Goal: Task Accomplishment & Management: Manage account settings

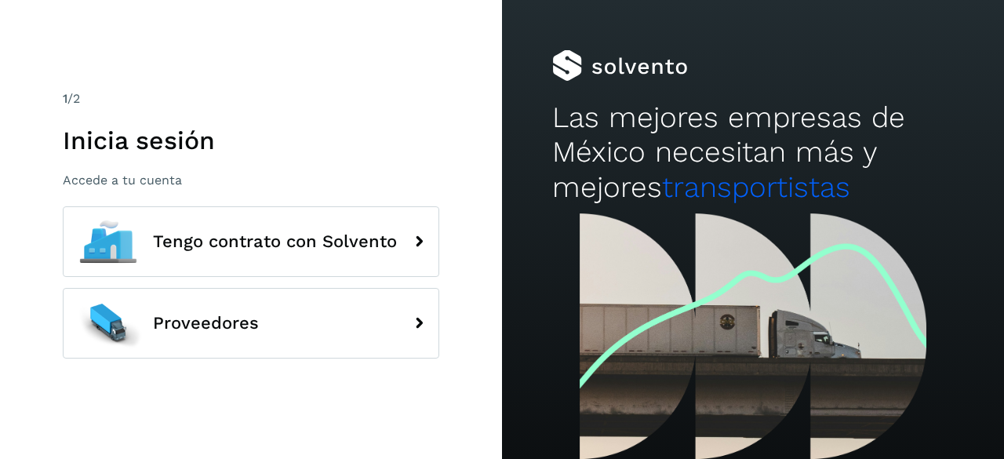
click at [143, 161] on div "1 /2 Inicia sesión Accede a tu cuenta" at bounding box center [251, 138] width 377 height 99
click at [175, 145] on h1 "Inicia sesión" at bounding box center [251, 141] width 377 height 30
click at [323, 131] on h1 "Inicia sesión" at bounding box center [251, 141] width 377 height 30
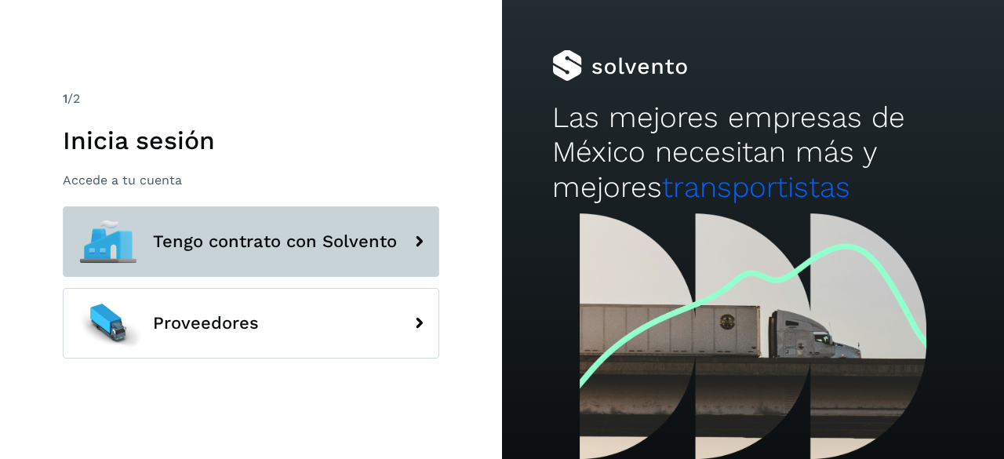
click at [307, 244] on span "Tengo contrato con Solvento" at bounding box center [275, 241] width 244 height 19
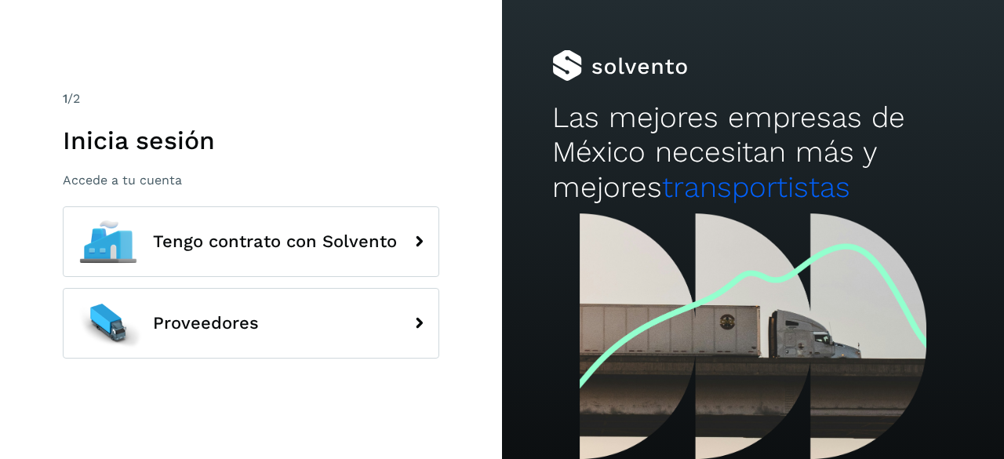
click at [364, 118] on div "1 /2 Inicia sesión Accede a tu cuenta" at bounding box center [251, 138] width 377 height 99
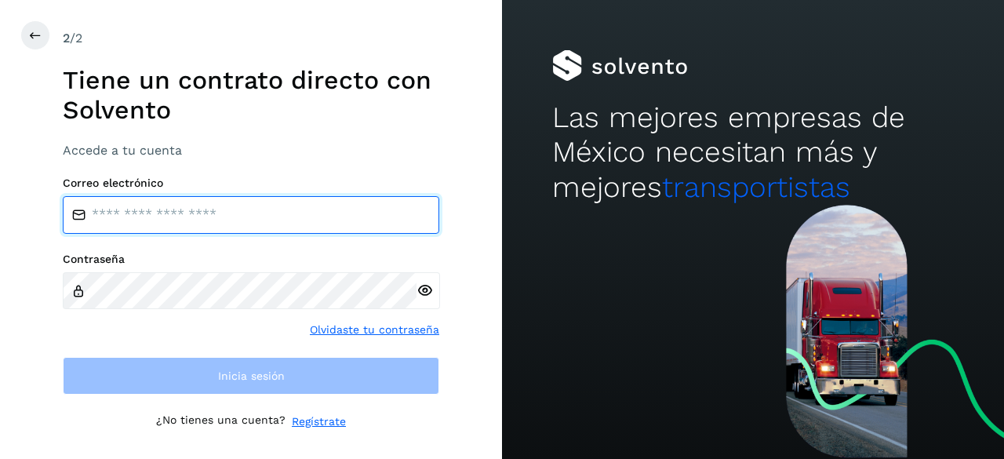
type input "**********"
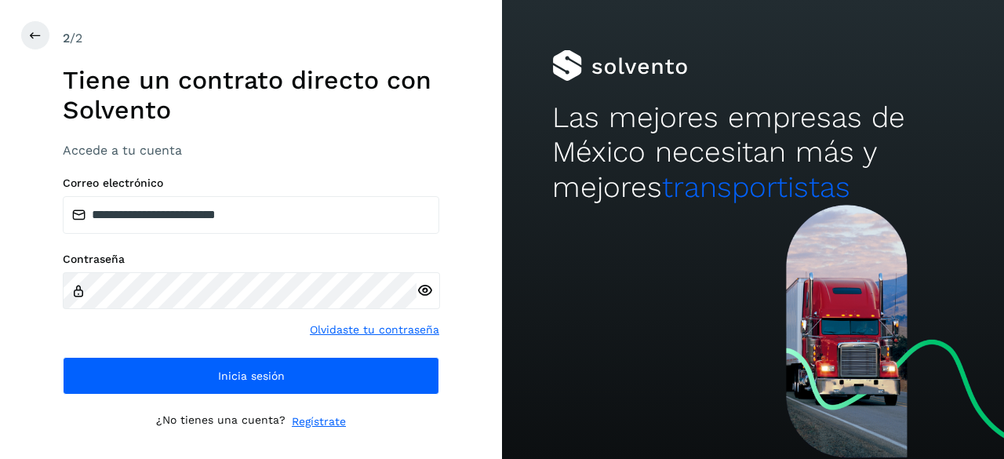
click at [221, 142] on div "2 /2 Tiene un contrato directo con Solvento Accede a tu cuenta" at bounding box center [251, 93] width 377 height 129
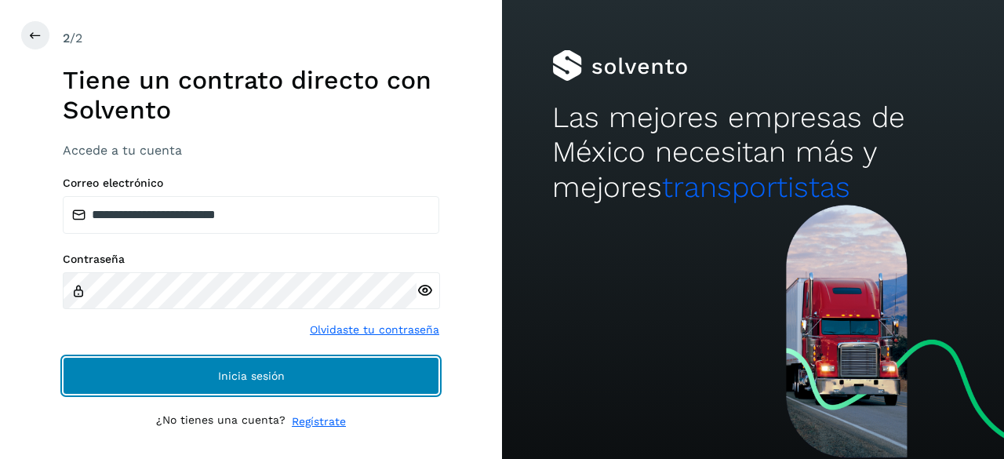
click at [295, 377] on button "Inicia sesión" at bounding box center [251, 376] width 377 height 38
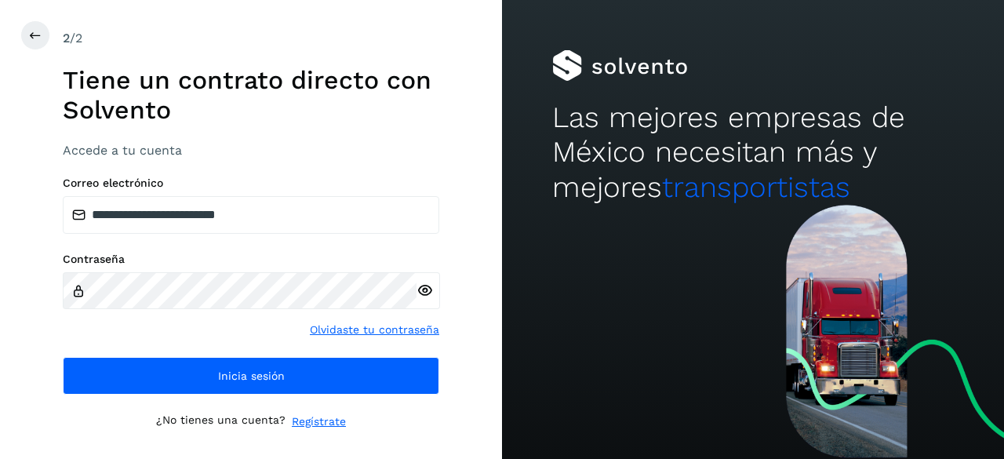
click at [329, 398] on div "**********" at bounding box center [251, 229] width 377 height 401
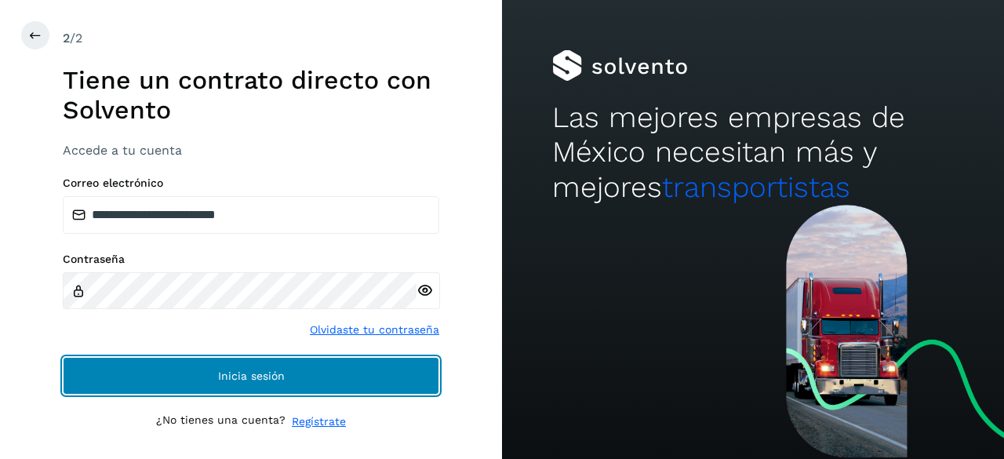
click at [297, 384] on button "Inicia sesión" at bounding box center [251, 376] width 377 height 38
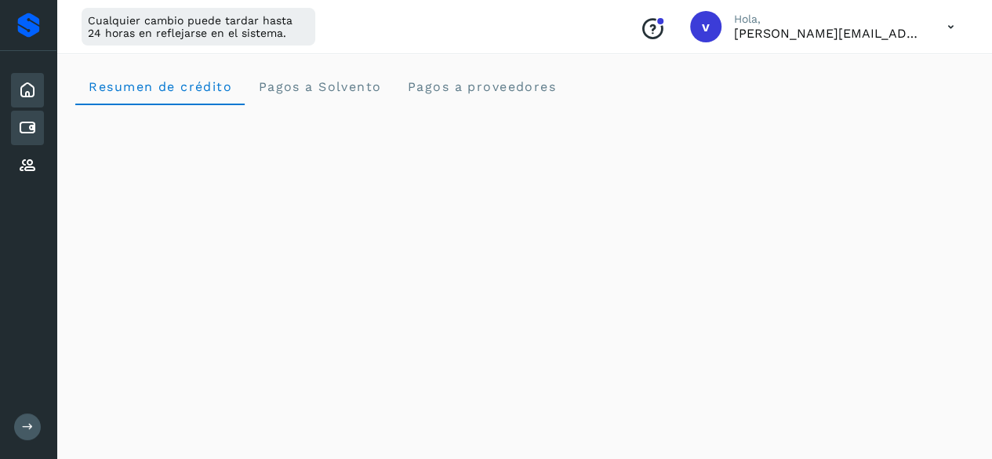
click at [33, 123] on icon at bounding box center [27, 127] width 19 height 19
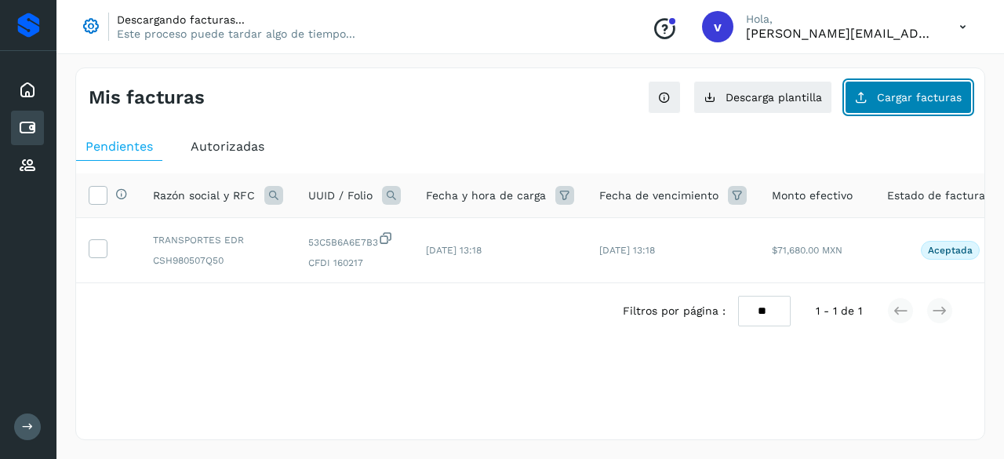
click at [875, 97] on button "Cargar facturas" at bounding box center [908, 97] width 127 height 33
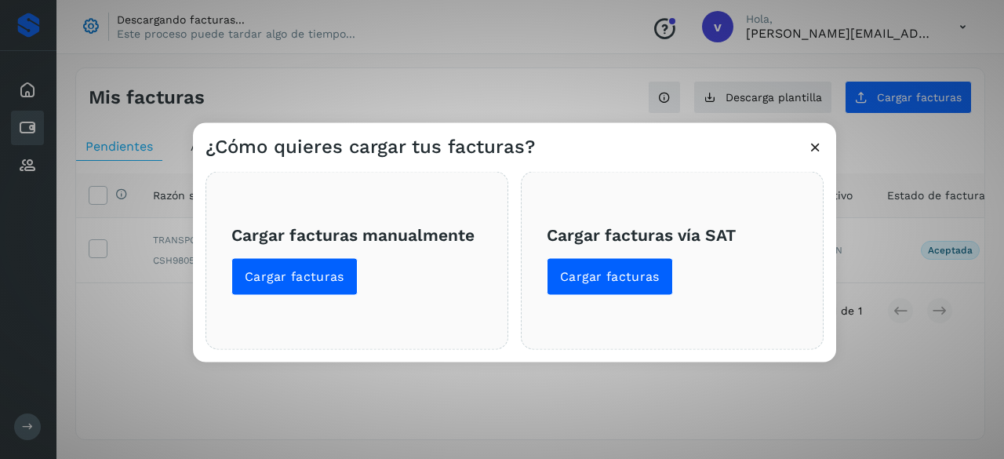
click at [968, 331] on div "¿Cómo quieres cargar tus facturas? Cargar facturas manualmente Cargar facturas …" at bounding box center [502, 229] width 1004 height 459
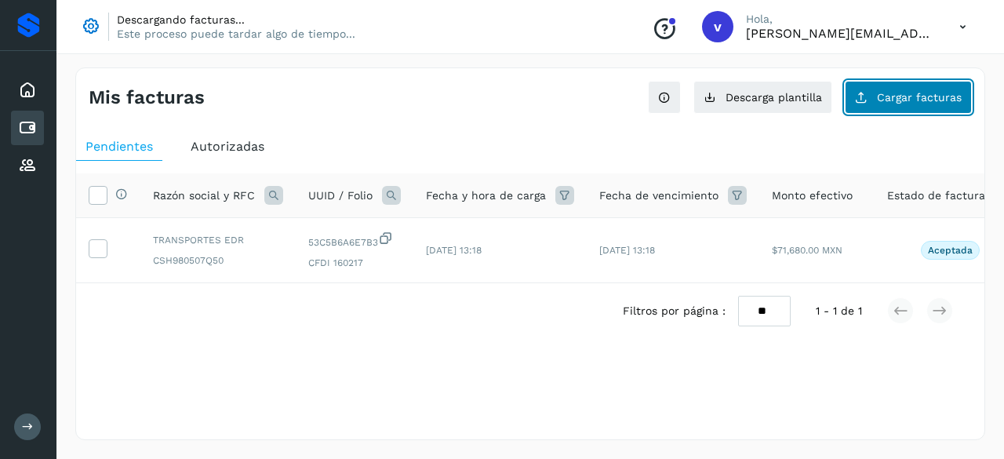
click at [898, 93] on span "Cargar facturas" at bounding box center [919, 97] width 85 height 11
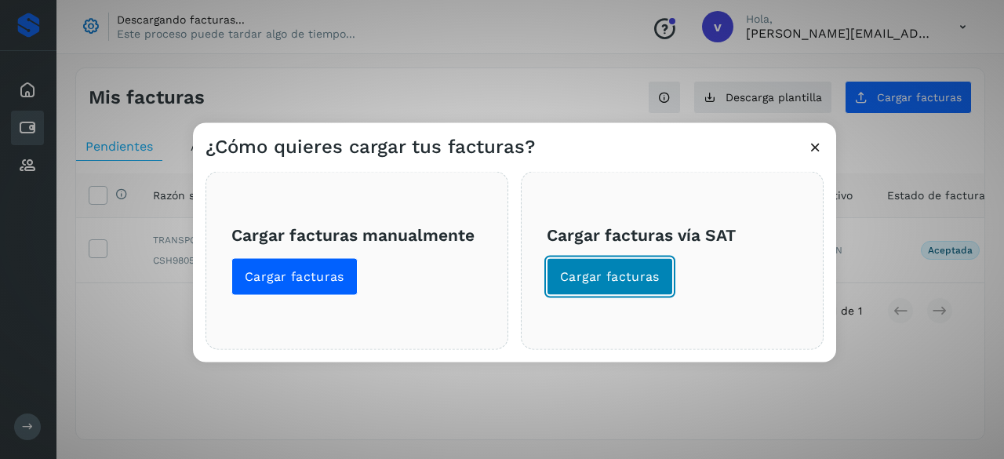
click at [599, 271] on span "Cargar facturas" at bounding box center [610, 275] width 100 height 17
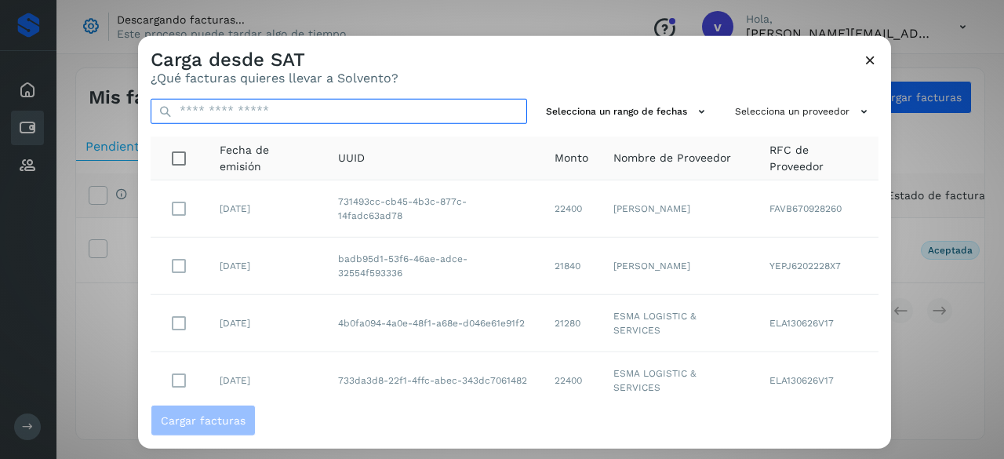
click at [242, 112] on input "text" at bounding box center [339, 110] width 377 height 25
click at [211, 117] on input "text" at bounding box center [339, 110] width 377 height 25
click at [213, 109] on input "text" at bounding box center [339, 110] width 377 height 25
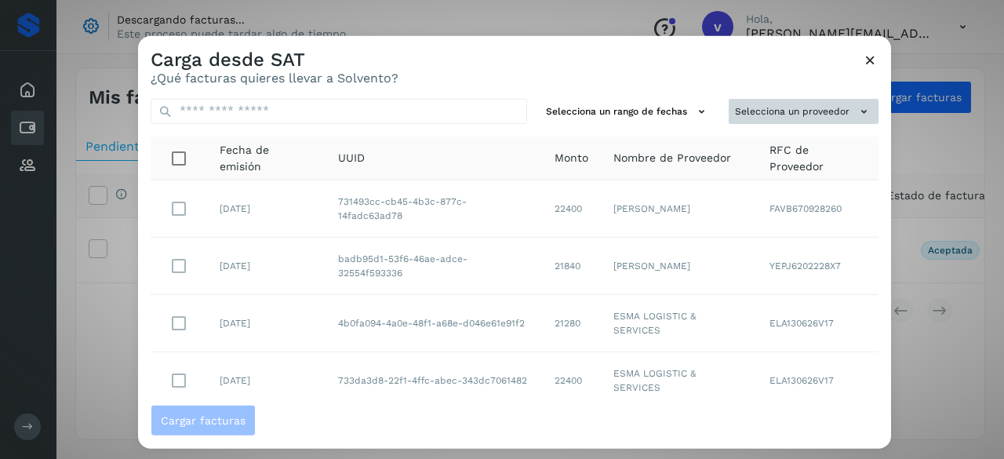
click at [800, 111] on button "Selecciona un proveedor" at bounding box center [804, 111] width 150 height 26
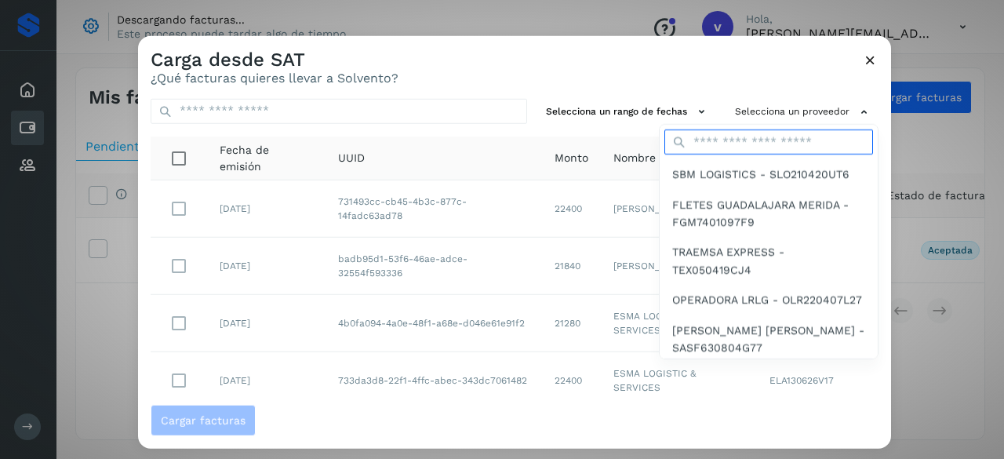
click at [745, 140] on input "text" at bounding box center [768, 141] width 209 height 25
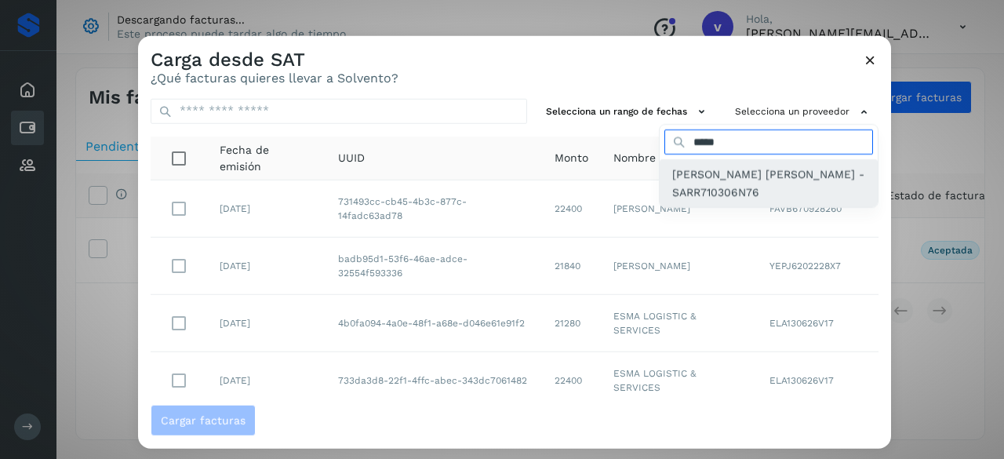
type input "*****"
click at [735, 176] on span "[PERSON_NAME] [PERSON_NAME] - SARR710306N76" at bounding box center [768, 183] width 193 height 35
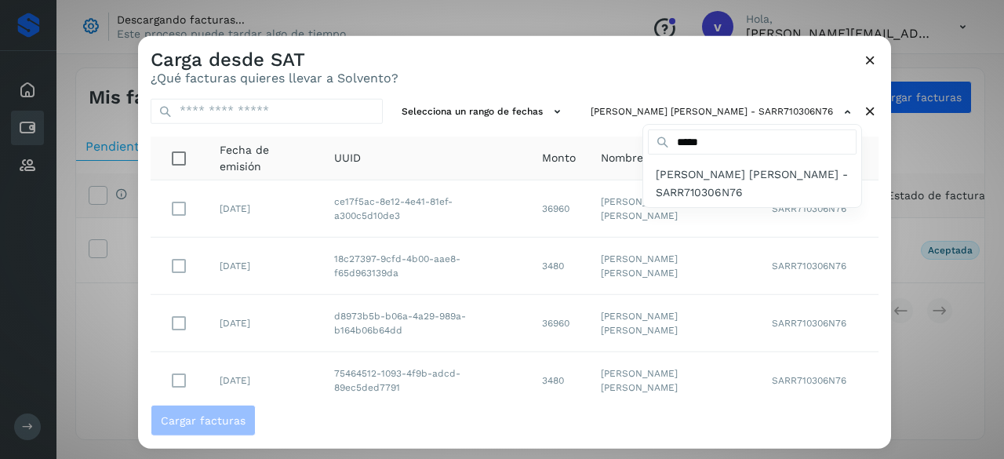
click at [272, 96] on div at bounding box center [640, 264] width 1004 height 459
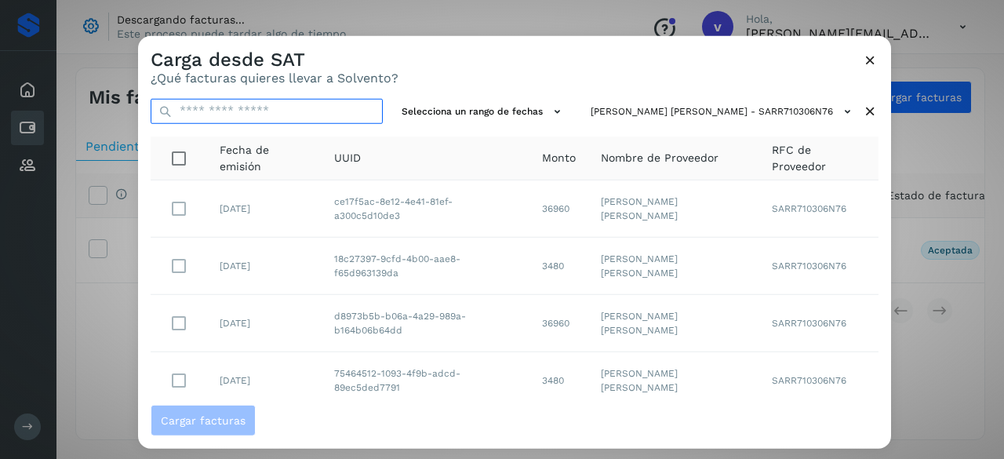
click at [247, 109] on input "text" at bounding box center [267, 110] width 232 height 25
click at [276, 115] on input "text" at bounding box center [267, 110] width 232 height 25
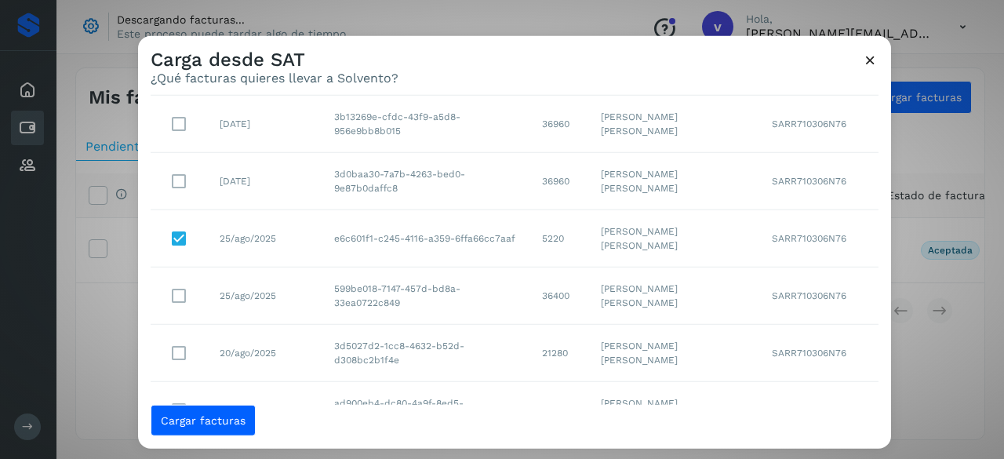
scroll to position [387, 0]
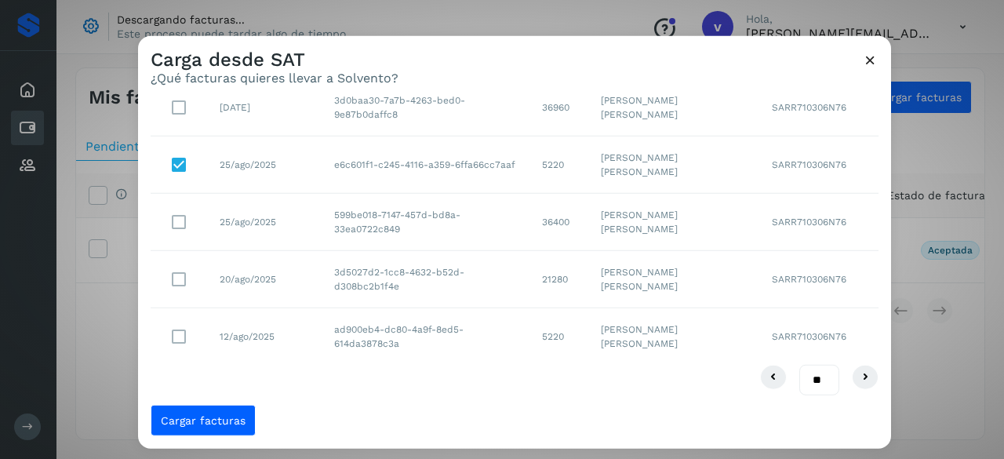
click at [811, 379] on select "** ** **" at bounding box center [819, 380] width 40 height 30
select select "**"
click at [800, 365] on select "** ** **" at bounding box center [819, 380] width 40 height 30
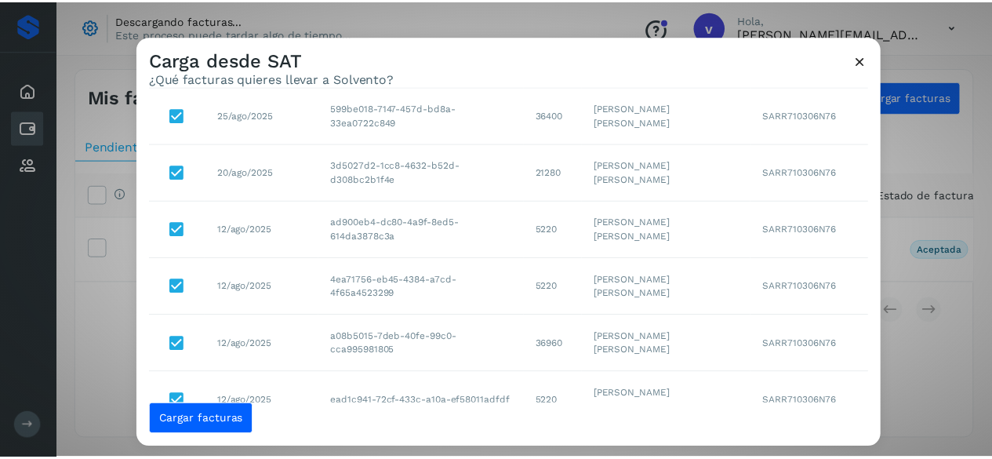
scroll to position [729, 0]
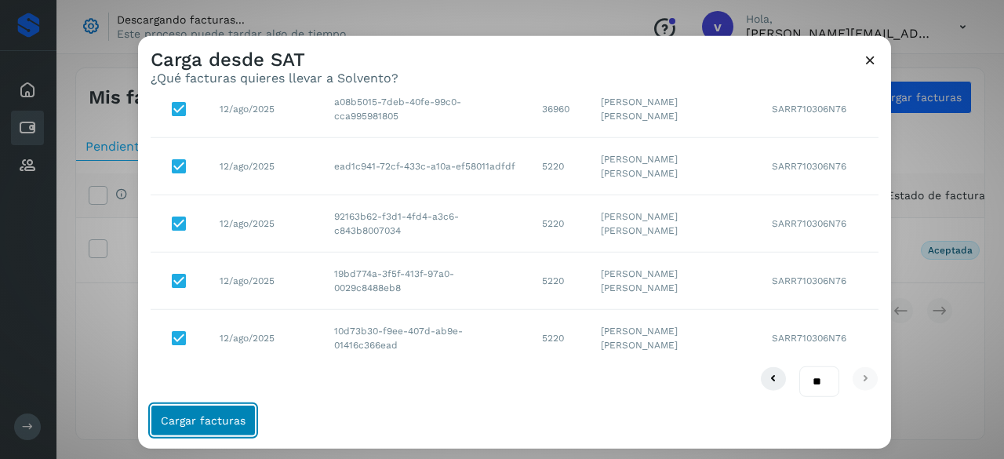
click at [209, 412] on button "Cargar facturas" at bounding box center [203, 420] width 105 height 31
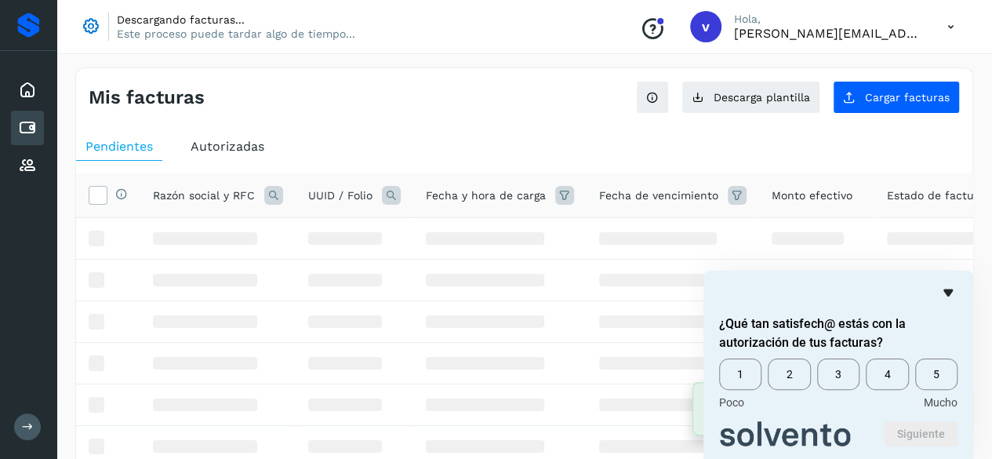
click at [952, 292] on icon "Ocultar encuesta" at bounding box center [948, 292] width 19 height 19
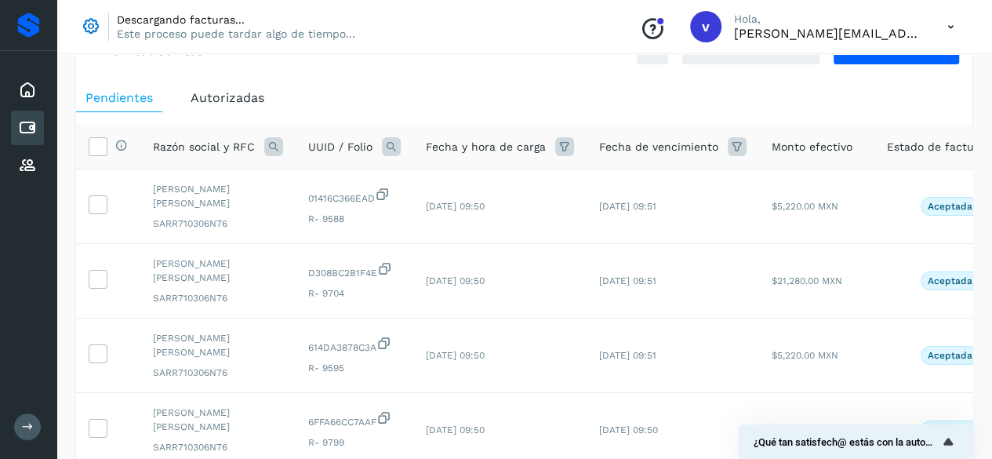
scroll to position [0, 0]
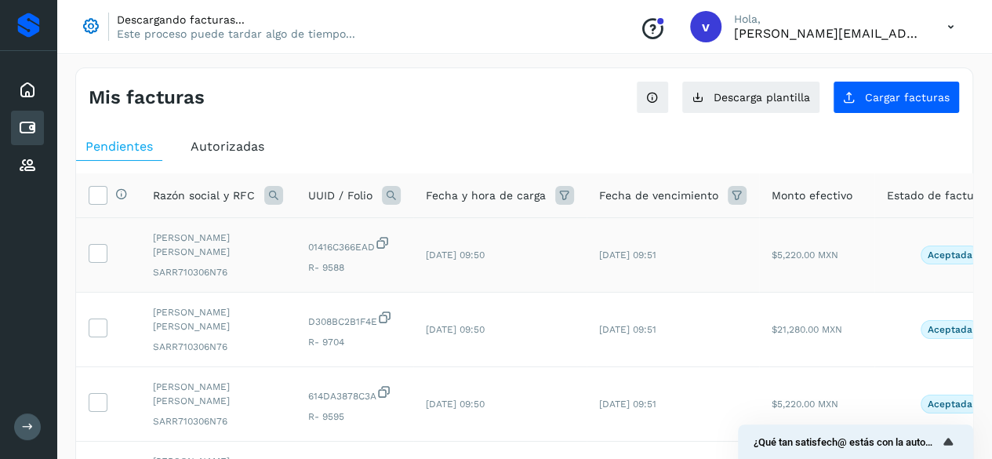
drag, startPoint x: 89, startPoint y: 253, endPoint x: 232, endPoint y: 280, distance: 145.4
click at [89, 253] on icon at bounding box center [97, 252] width 16 height 16
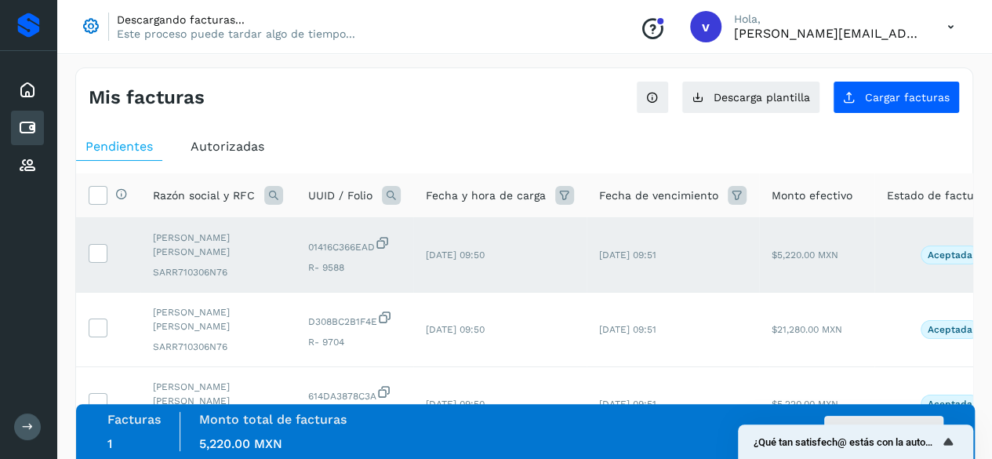
scroll to position [78, 0]
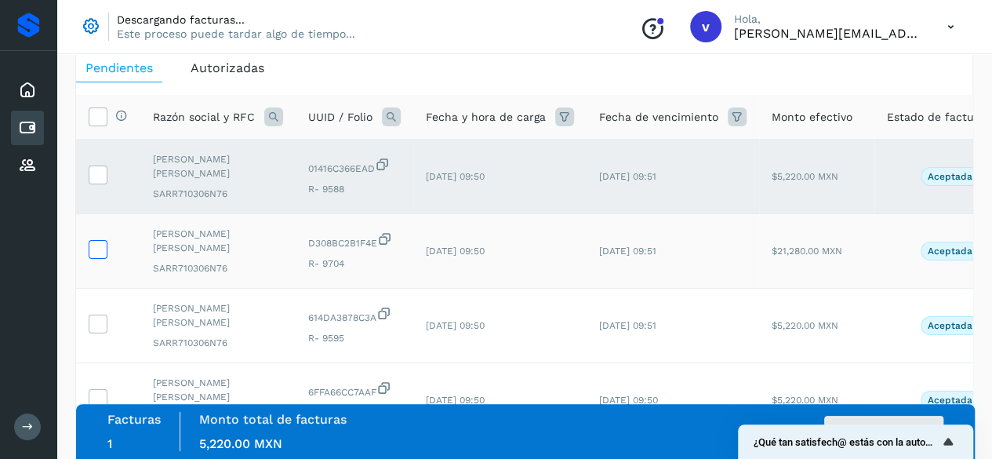
click at [96, 255] on icon at bounding box center [97, 248] width 16 height 16
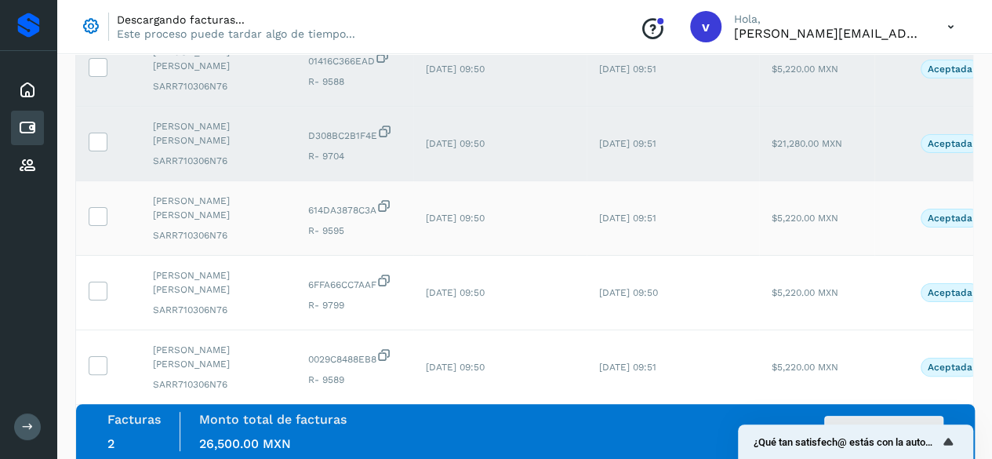
scroll to position [235, 0]
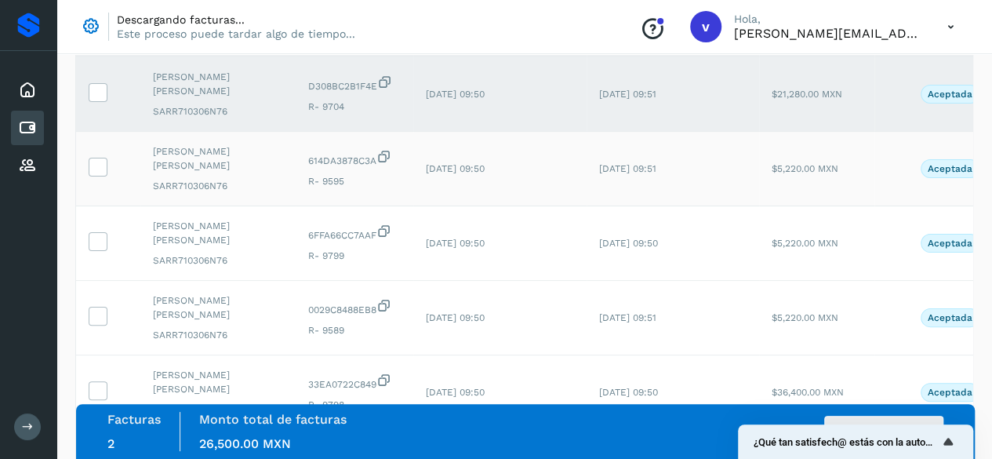
click at [111, 166] on td at bounding box center [108, 169] width 64 height 75
click at [99, 162] on icon at bounding box center [97, 166] width 16 height 16
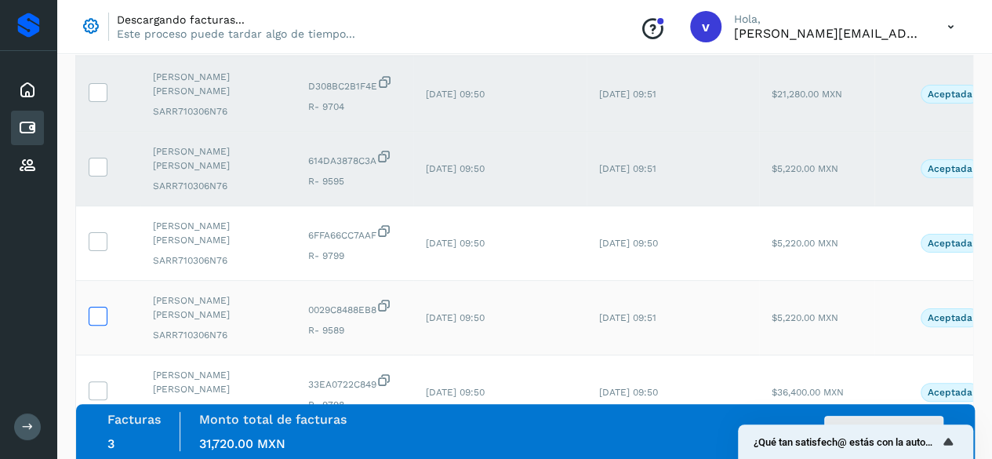
click at [100, 319] on icon at bounding box center [97, 315] width 16 height 16
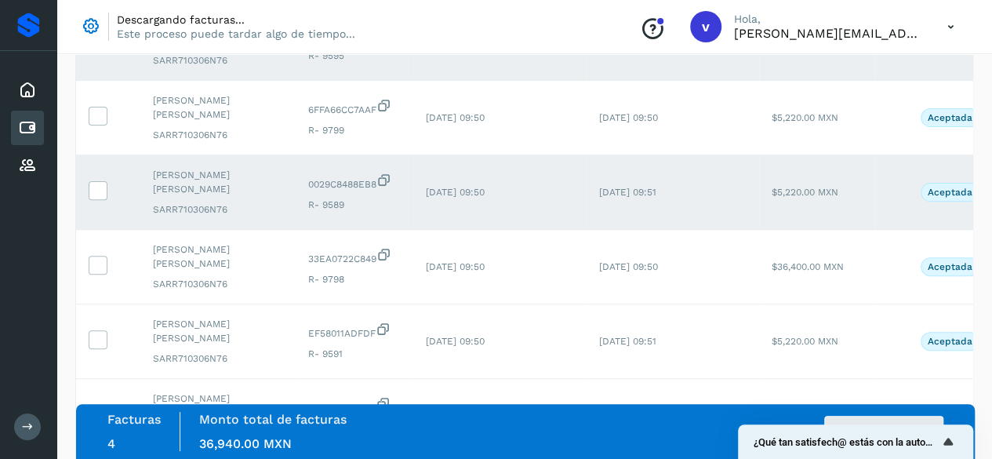
scroll to position [392, 0]
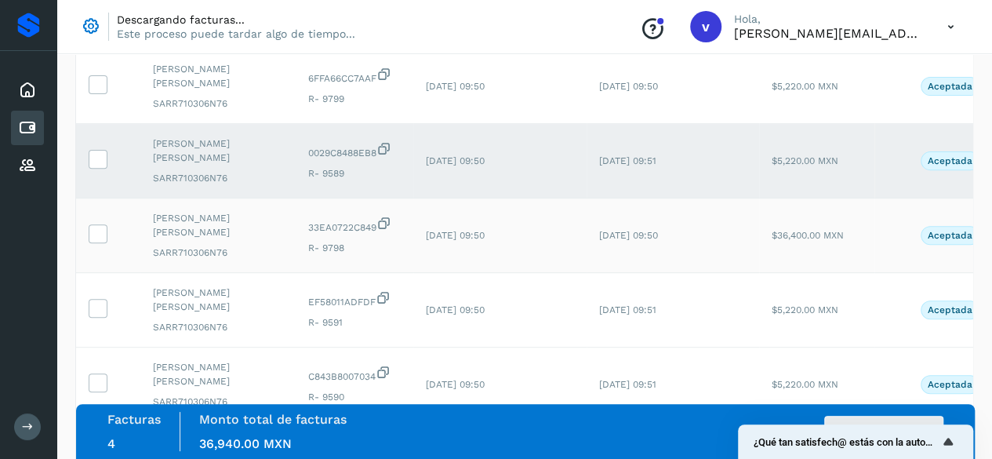
click at [83, 233] on td at bounding box center [108, 235] width 64 height 75
click at [104, 235] on icon at bounding box center [97, 232] width 16 height 16
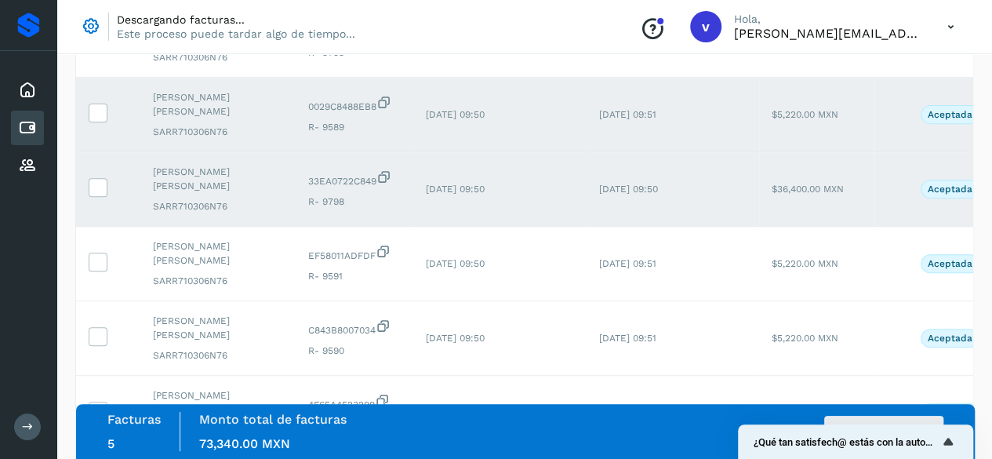
scroll to position [471, 0]
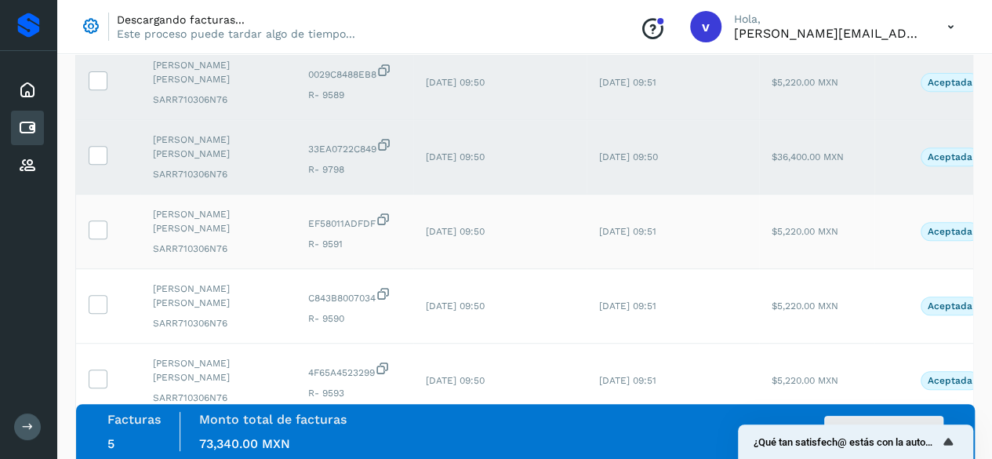
click at [90, 216] on td at bounding box center [108, 232] width 64 height 75
click at [95, 220] on icon at bounding box center [97, 228] width 16 height 16
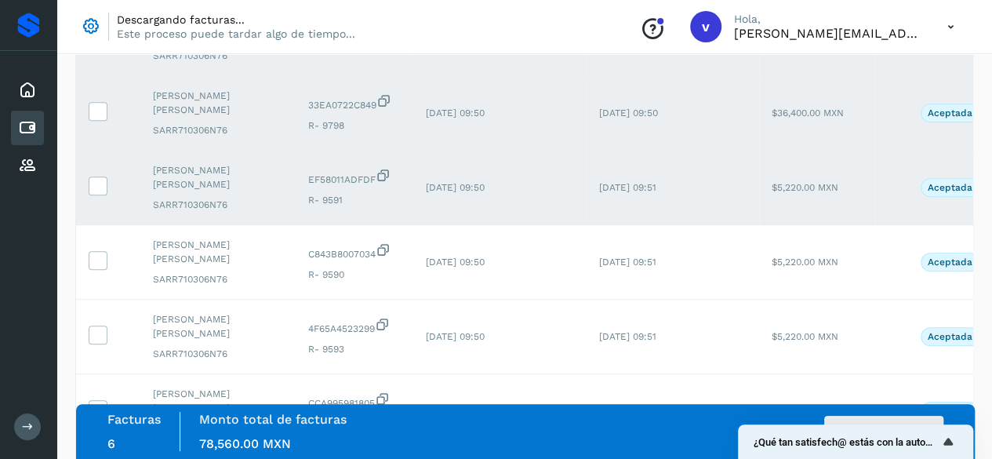
scroll to position [549, 0]
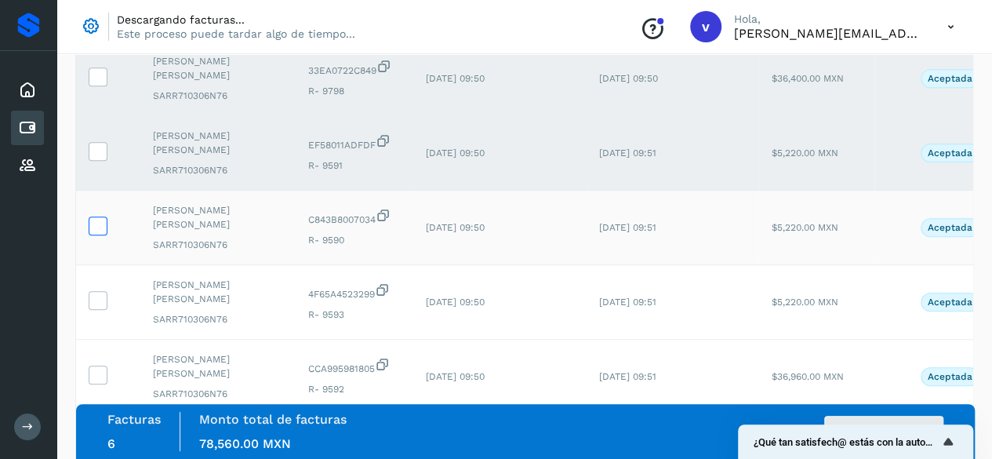
click at [103, 217] on icon at bounding box center [97, 224] width 16 height 16
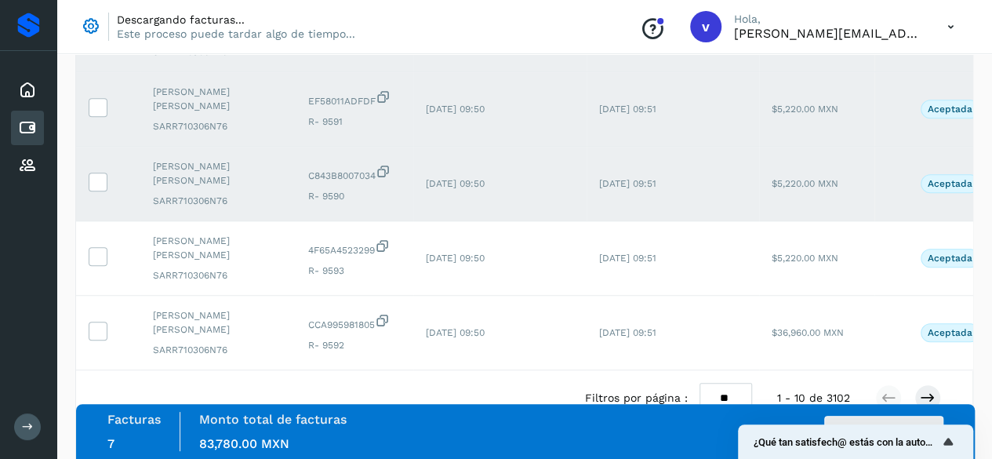
scroll to position [628, 0]
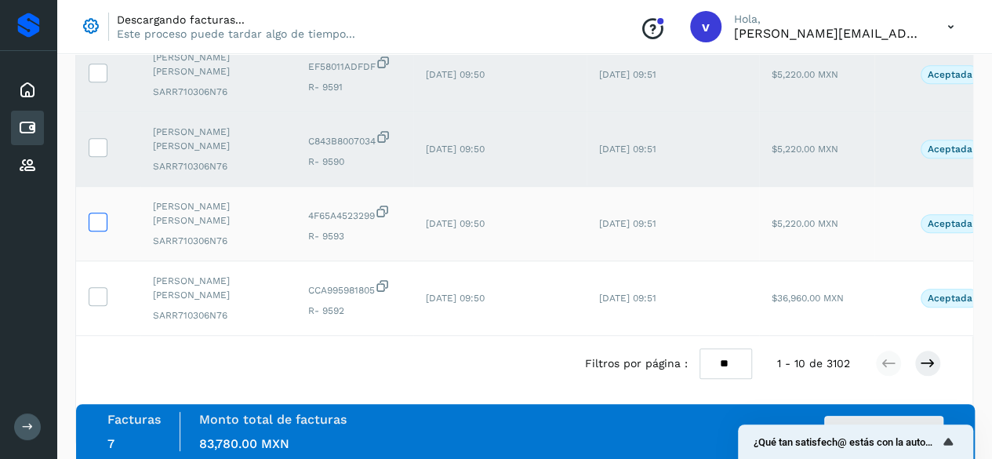
click at [105, 213] on icon at bounding box center [97, 221] width 16 height 16
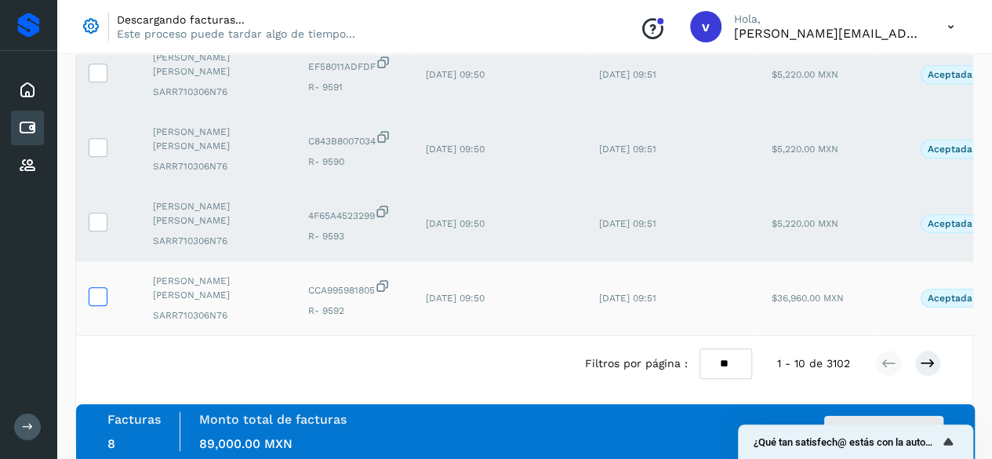
click at [97, 291] on icon at bounding box center [97, 295] width 16 height 16
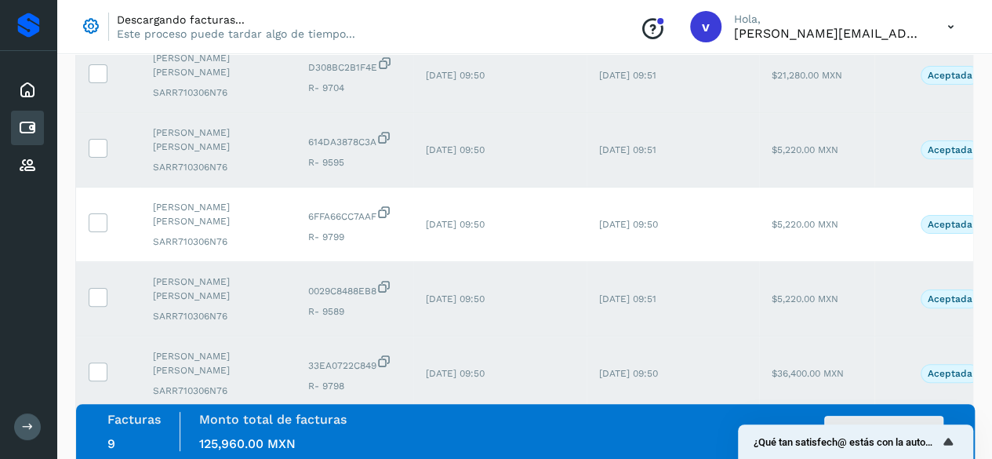
scroll to position [253, 0]
click at [96, 222] on icon at bounding box center [97, 223] width 16 height 16
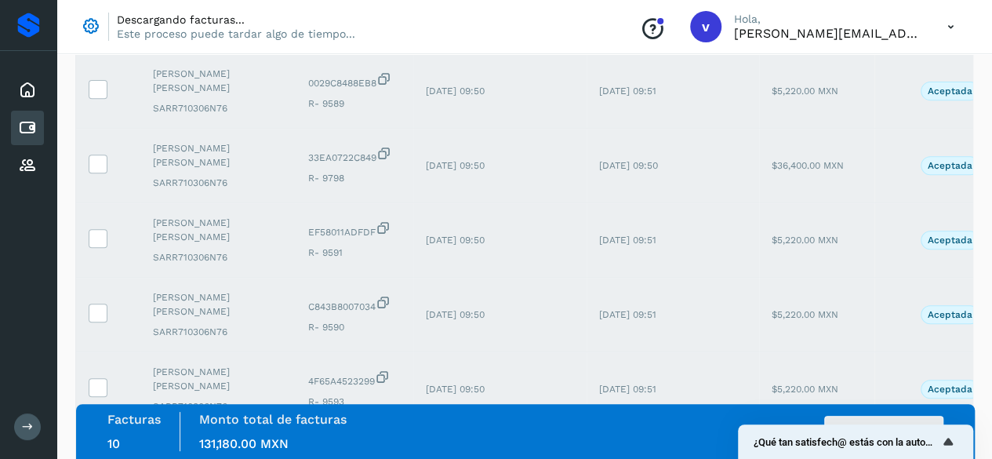
scroll to position [645, 0]
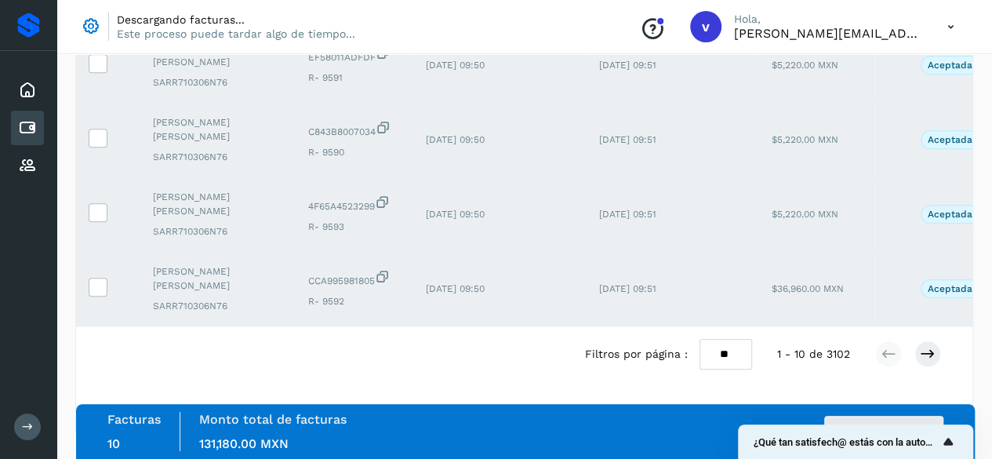
click at [951, 440] on icon "Mostrar encuesta - ¿Qué tan satisfech@ estás con la autorización de tus factura…" at bounding box center [948, 441] width 19 height 19
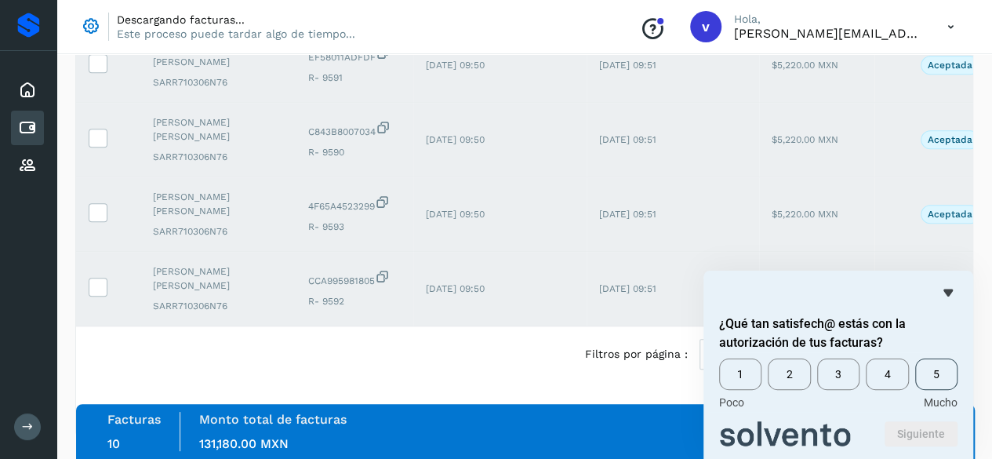
click at [931, 368] on span "5" at bounding box center [936, 373] width 42 height 31
click at [915, 437] on button "Siguiente" at bounding box center [921, 433] width 73 height 25
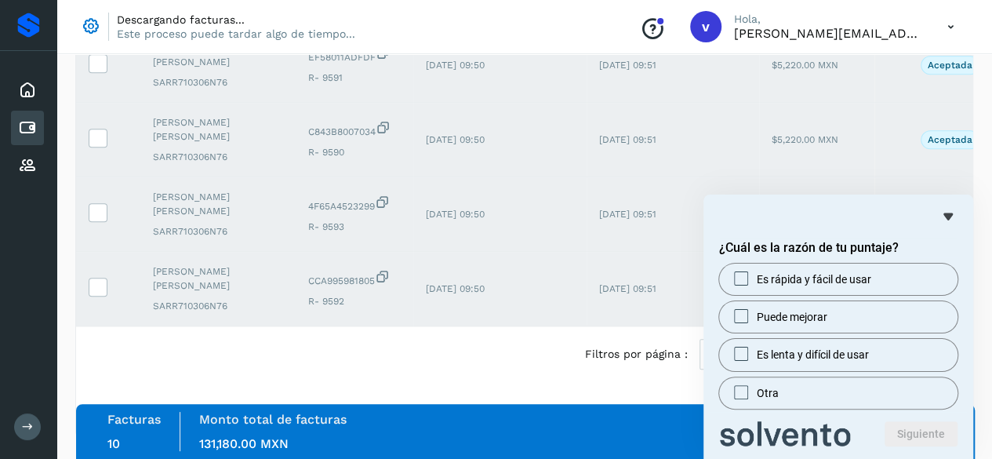
drag, startPoint x: 858, startPoint y: 398, endPoint x: 922, endPoint y: 445, distance: 79.7
click at [858, 397] on label "Otra" at bounding box center [838, 392] width 238 height 31
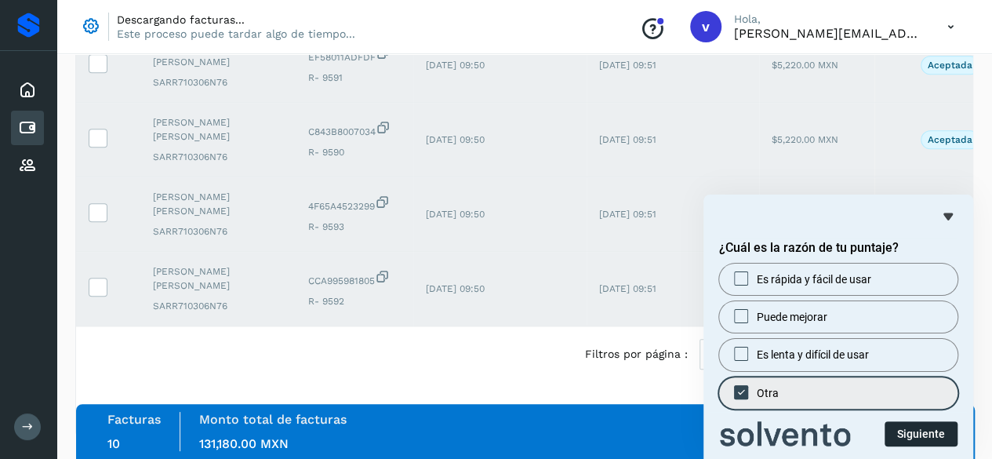
click at [940, 438] on button "Siguiente" at bounding box center [921, 433] width 73 height 25
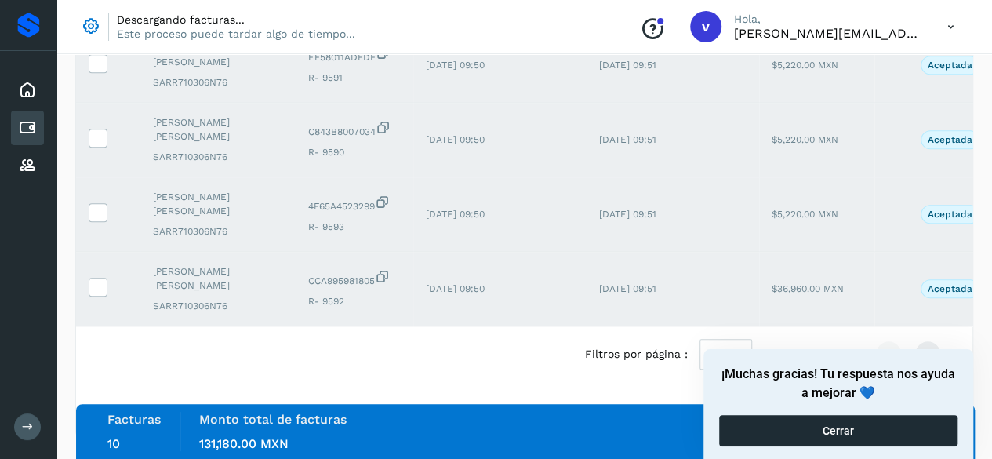
click at [873, 437] on button "Cerrar" at bounding box center [838, 430] width 238 height 31
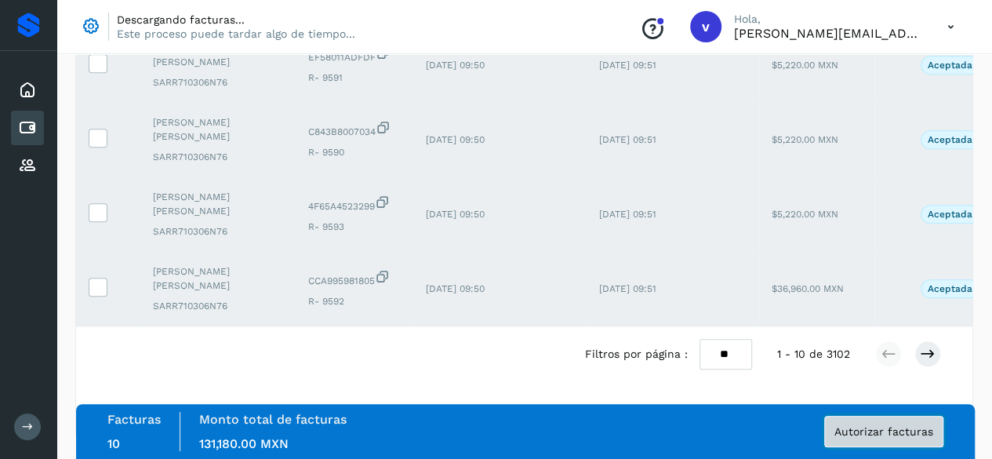
click at [899, 438] on button "Autorizar facturas" at bounding box center [883, 431] width 119 height 31
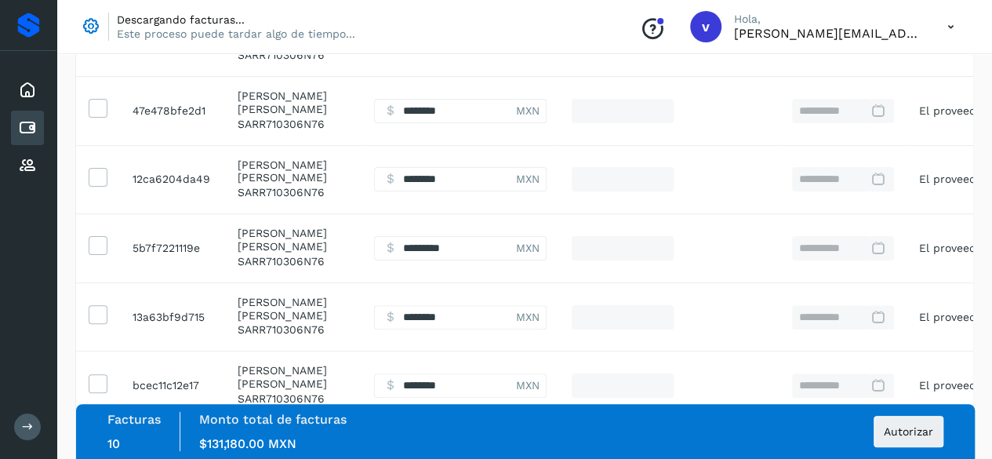
scroll to position [748, 0]
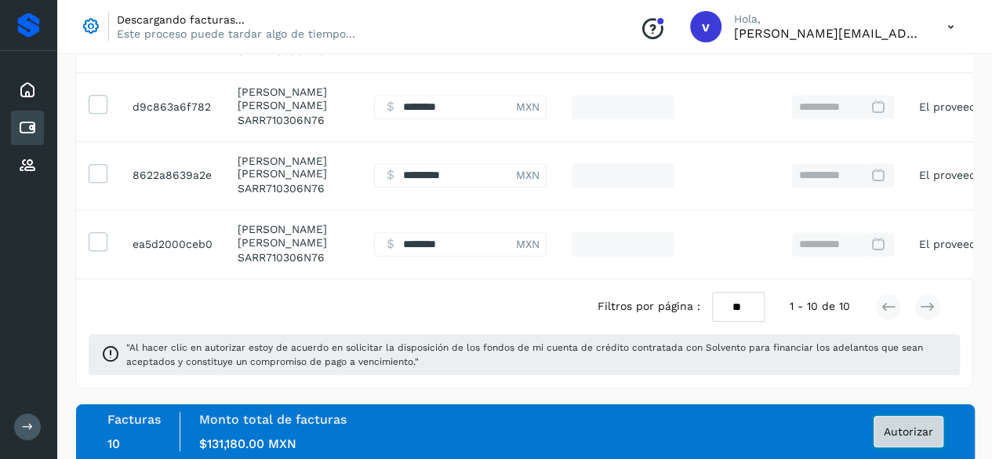
click at [913, 437] on span "Autorizar" at bounding box center [908, 431] width 49 height 11
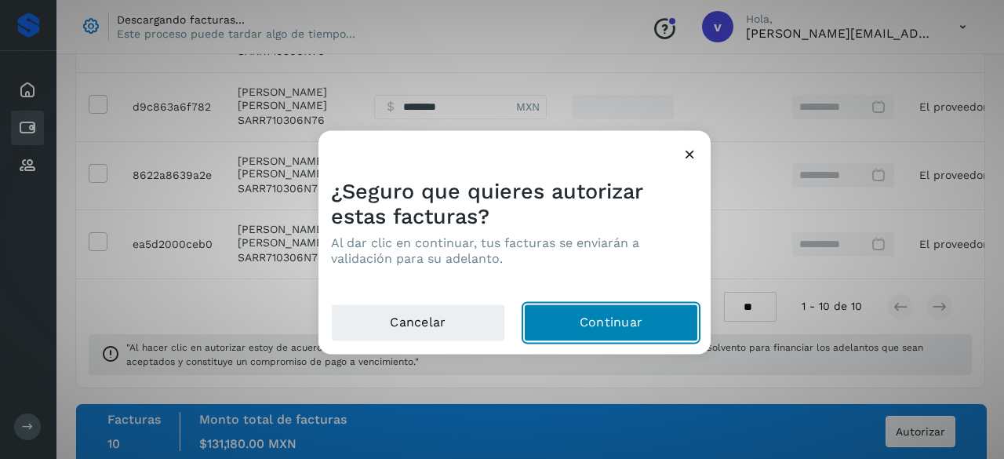
click at [624, 318] on button "Continuar" at bounding box center [611, 323] width 174 height 38
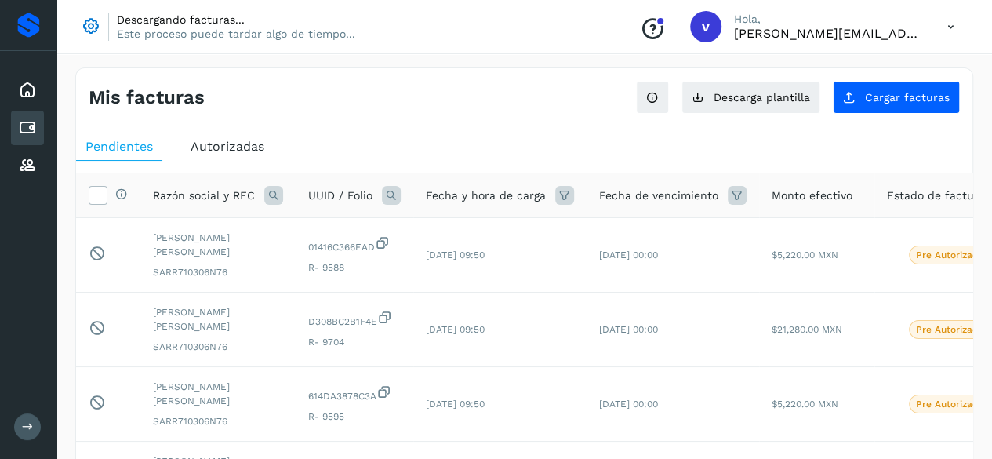
click at [253, 140] on span "Autorizadas" at bounding box center [228, 146] width 74 height 15
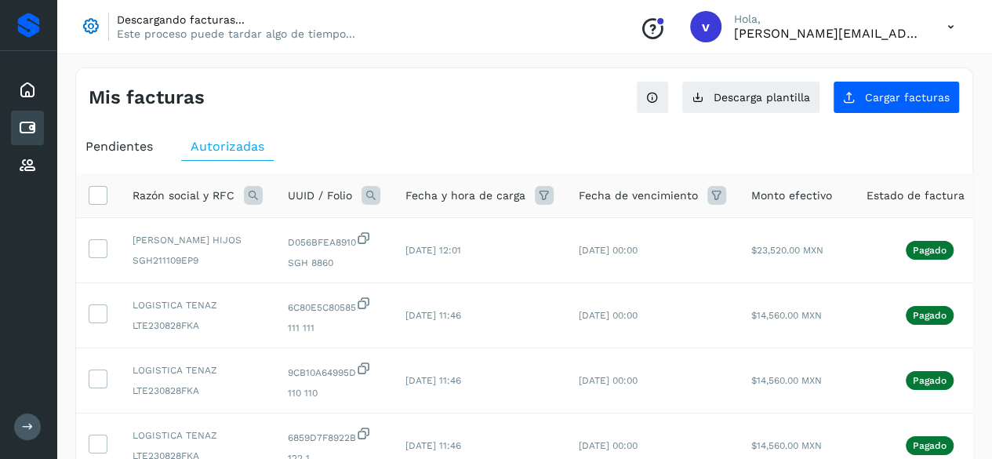
click at [126, 142] on span "Pendientes" at bounding box center [118, 146] width 67 height 15
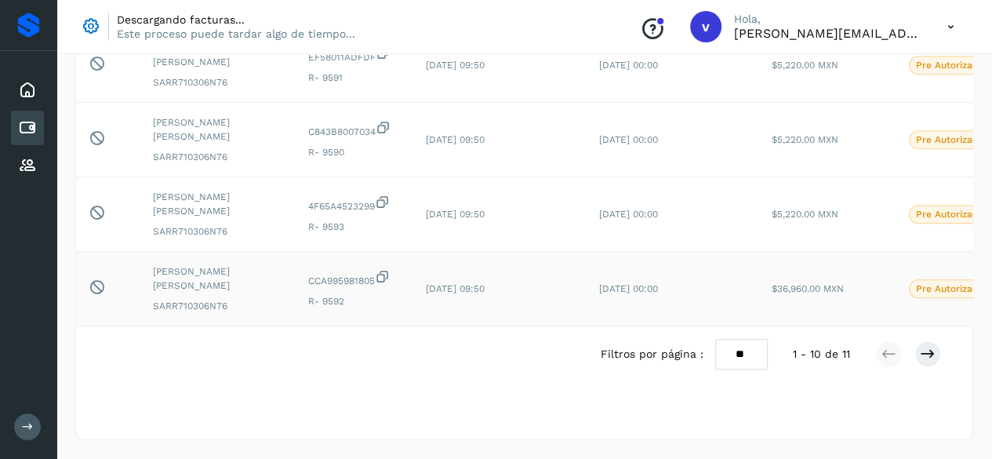
scroll to position [645, 0]
click at [664, 326] on div "Filtros por página : ** ** ** 1 - 10 de 11" at bounding box center [524, 353] width 897 height 55
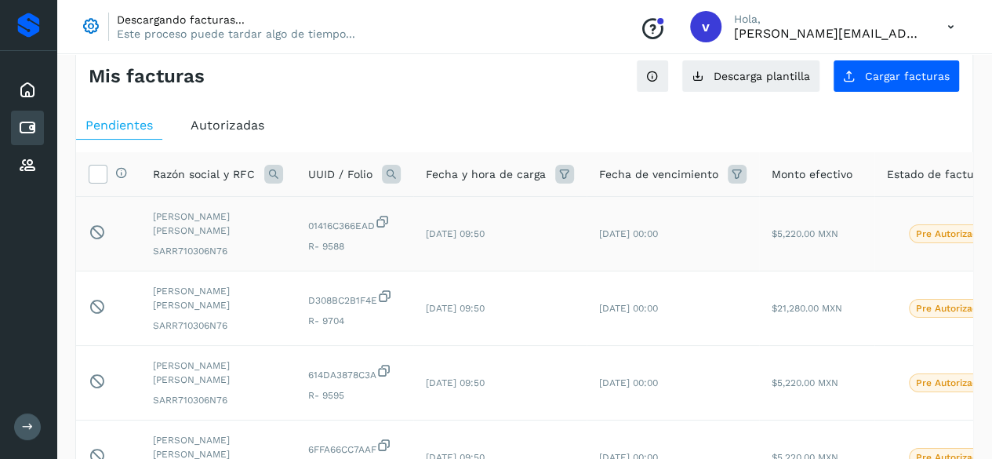
scroll to position [0, 0]
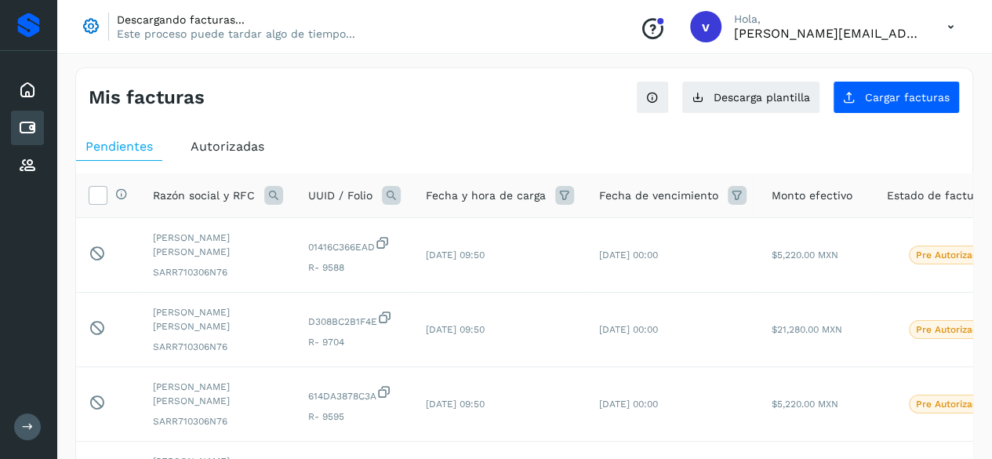
click at [322, 95] on div "Mis facturas" at bounding box center [307, 97] width 436 height 23
